Goal: Task Accomplishment & Management: Complete application form

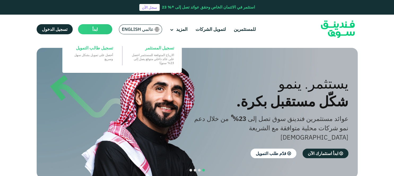
click at [92, 29] on span "ابدأ" at bounding box center [94, 29] width 5 height 5
click at [96, 48] on span "تسجيل طالب التمويل" at bounding box center [94, 48] width 37 height 6
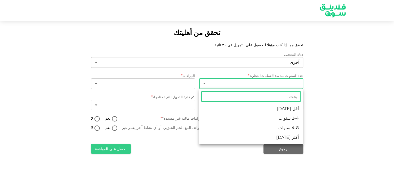
click at [276, 116] on li "2-4 سنوات" at bounding box center [251, 118] width 104 height 10
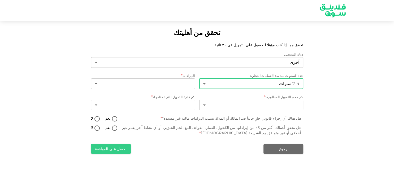
type input "2"
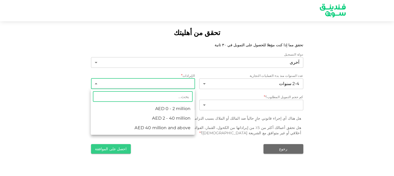
click at [151, 88] on body "تحقق من أهليتك تحقق مما إذا كنت مؤهلا للحصول على التمويل في ٣٠ ثانية دولة التسج…" at bounding box center [197, 88] width 394 height 176
click at [155, 109] on li "AED 0 - 2 million" at bounding box center [143, 109] width 104 height 10
type input "1"
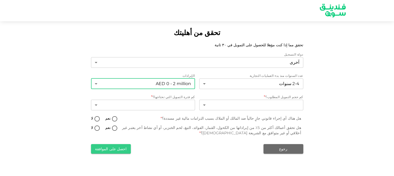
click at [173, 82] on body "تحقق من أهليتك تحقق مما إذا كنت مؤهلا للحصول على التمويل في ٣٠ ثانية دولة التسج…" at bounding box center [197, 88] width 394 height 176
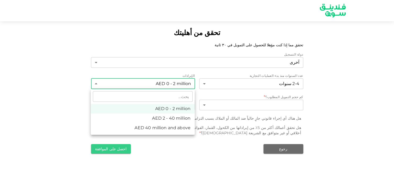
click at [223, 108] on div at bounding box center [197, 88] width 394 height 176
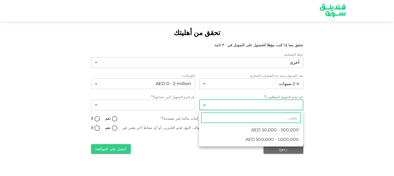
click at [226, 103] on body "تحقق من أهليتك تحقق مما إذا كنت مؤهلا للحصول على التمويل في ٣٠ ثانية دولة التسج…" at bounding box center [197, 88] width 394 height 176
click at [162, 141] on div at bounding box center [197, 88] width 394 height 176
